Goal: Task Accomplishment & Management: Use online tool/utility

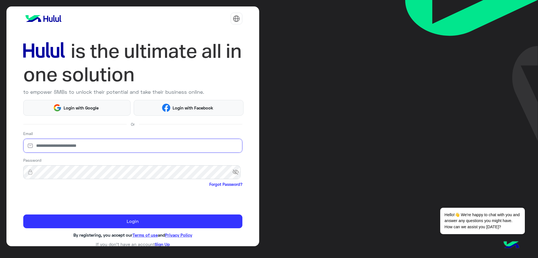
click at [91, 146] on input "email" at bounding box center [132, 145] width 219 height 14
type input "**********"
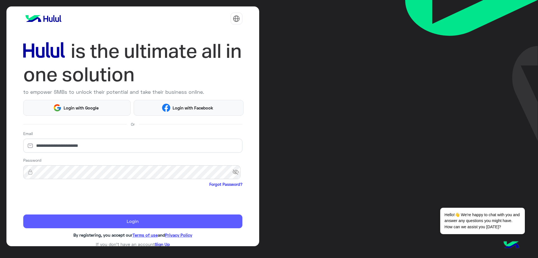
click at [97, 218] on button "Login" at bounding box center [132, 221] width 219 height 14
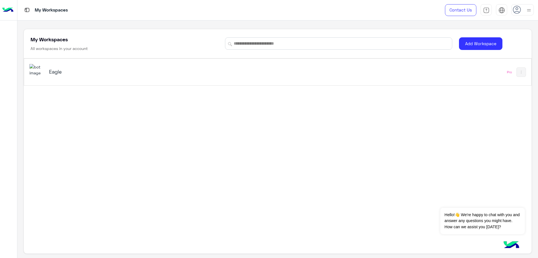
click at [92, 78] on div "Eagle" at bounding box center [178, 72] width 298 height 16
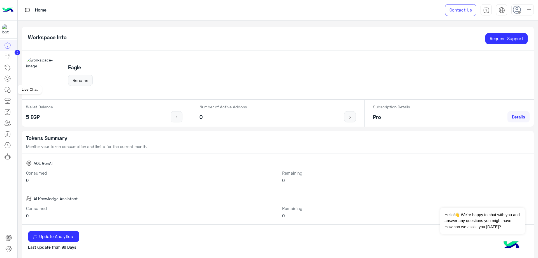
click at [8, 88] on icon at bounding box center [7, 89] width 7 height 7
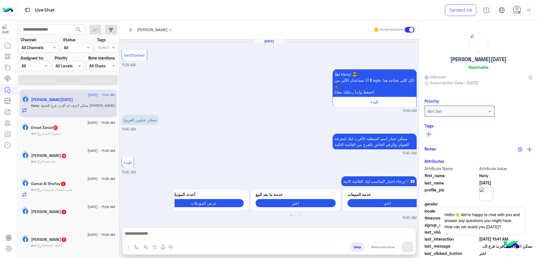
scroll to position [247, 0]
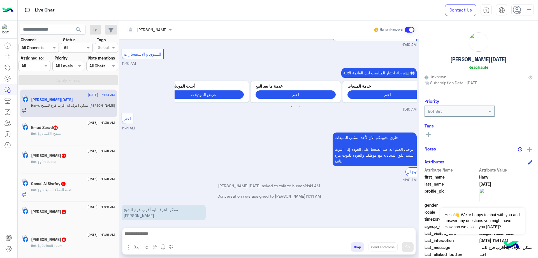
click at [524, 9] on div at bounding box center [522, 9] width 22 height 11
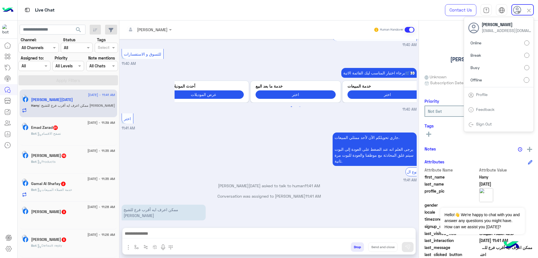
click at [510, 42] on label "Online" at bounding box center [498, 43] width 61 height 10
click at [35, 66] on div at bounding box center [34, 65] width 31 height 6
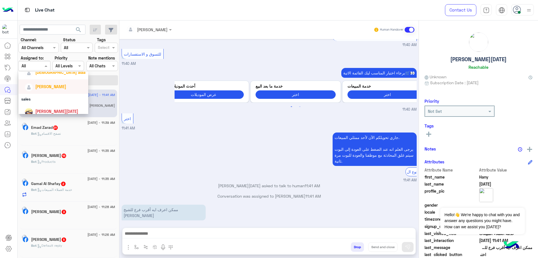
scroll to position [47, 0]
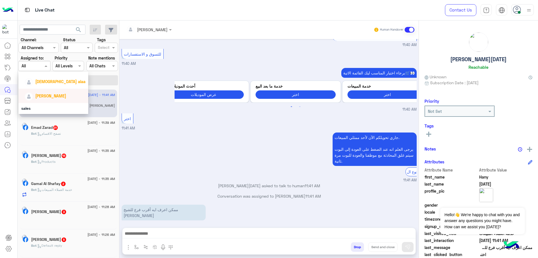
click at [48, 95] on span "[PERSON_NAME]" at bounding box center [50, 95] width 31 height 5
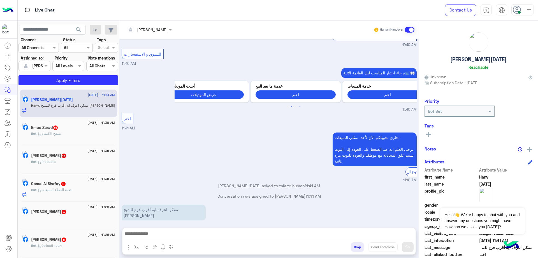
click at [34, 71] on section "Channel: Channel All Channels Status Channel All Tags Select Assigned to: Assig…" at bounding box center [68, 61] width 93 height 48
click at [38, 67] on div at bounding box center [34, 65] width 31 height 6
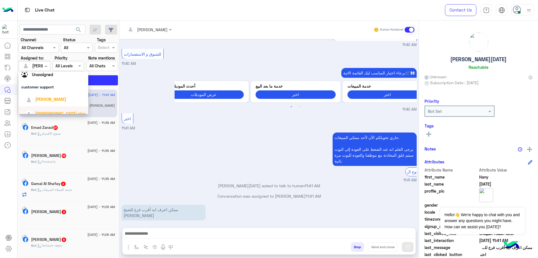
scroll to position [28, 0]
click at [48, 86] on span "[PERSON_NAME]" at bounding box center [50, 86] width 31 height 5
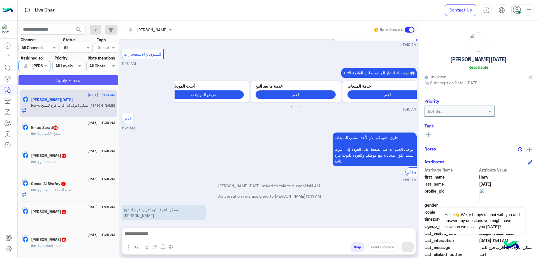
click at [62, 79] on button "Apply Filters" at bounding box center [67, 80] width 99 height 10
